Goal: Navigation & Orientation: Find specific page/section

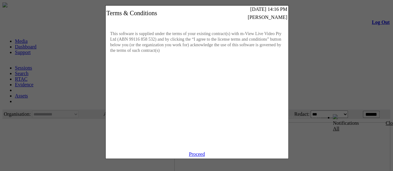
click at [198, 157] on link "Proceed" at bounding box center [197, 154] width 16 height 5
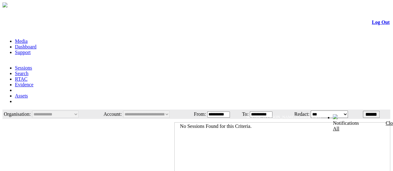
click at [36, 44] on link "Dashboard" at bounding box center [25, 46] width 21 height 5
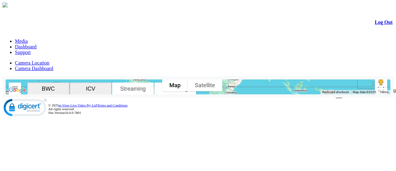
click at [28, 39] on link "Media" at bounding box center [21, 41] width 13 height 5
